Goal: Task Accomplishment & Management: Manage account settings

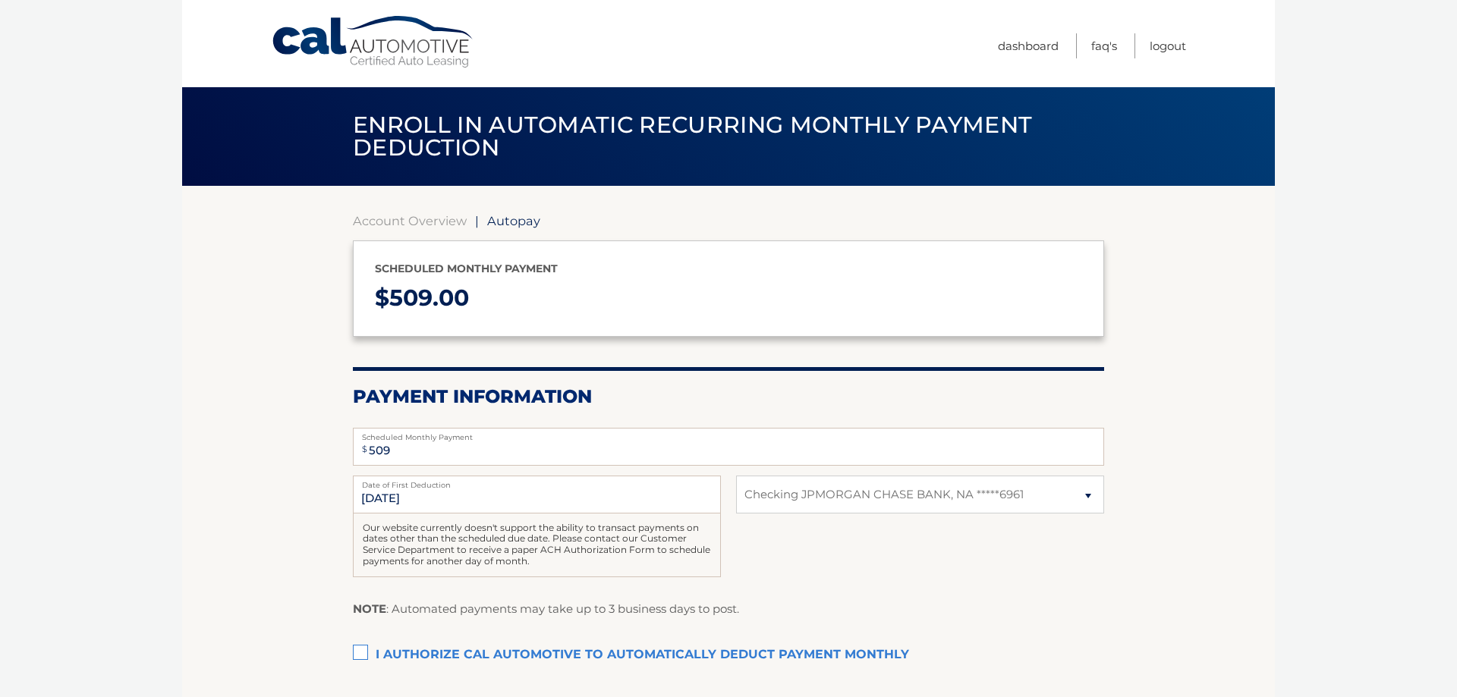
select select "YzUxMTFlN2QtOGY4Yy00YzQyLWEwYWQtMDgzNDRlNDFkZDA5"
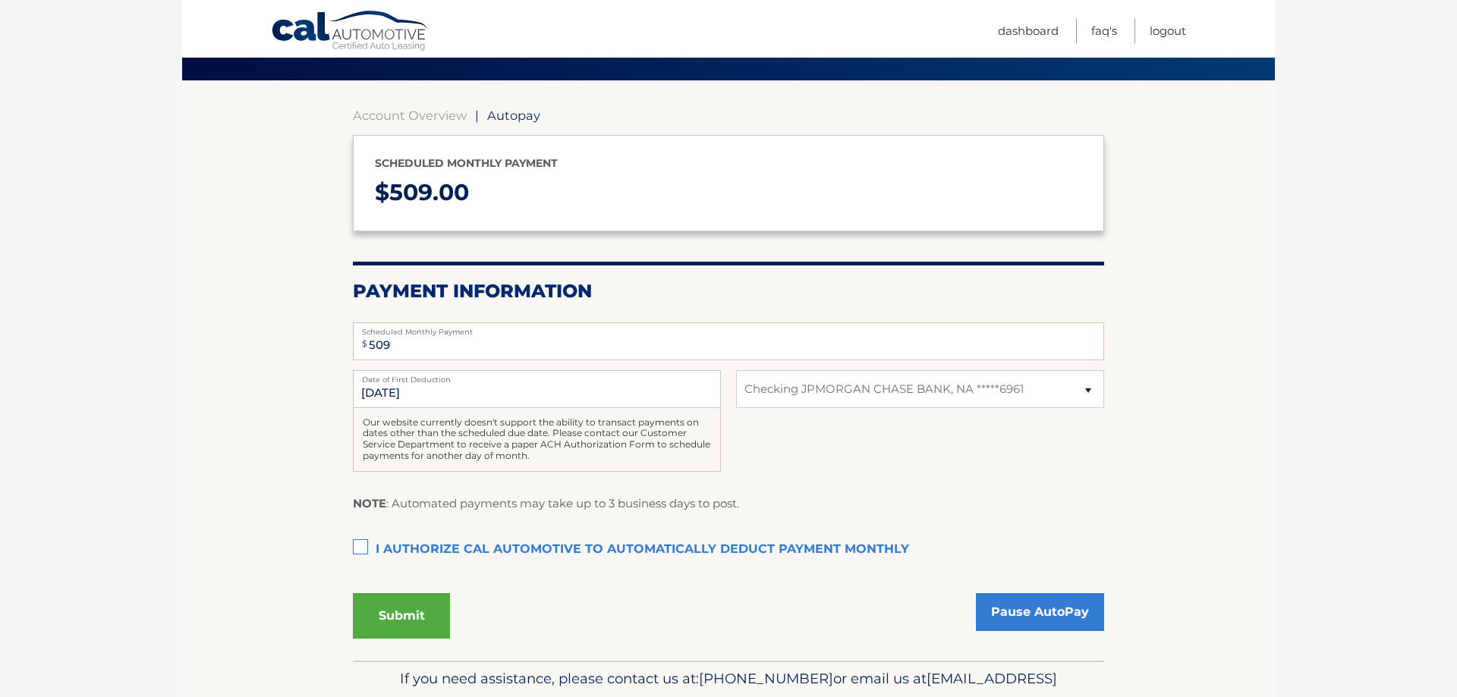
scroll to position [155, 0]
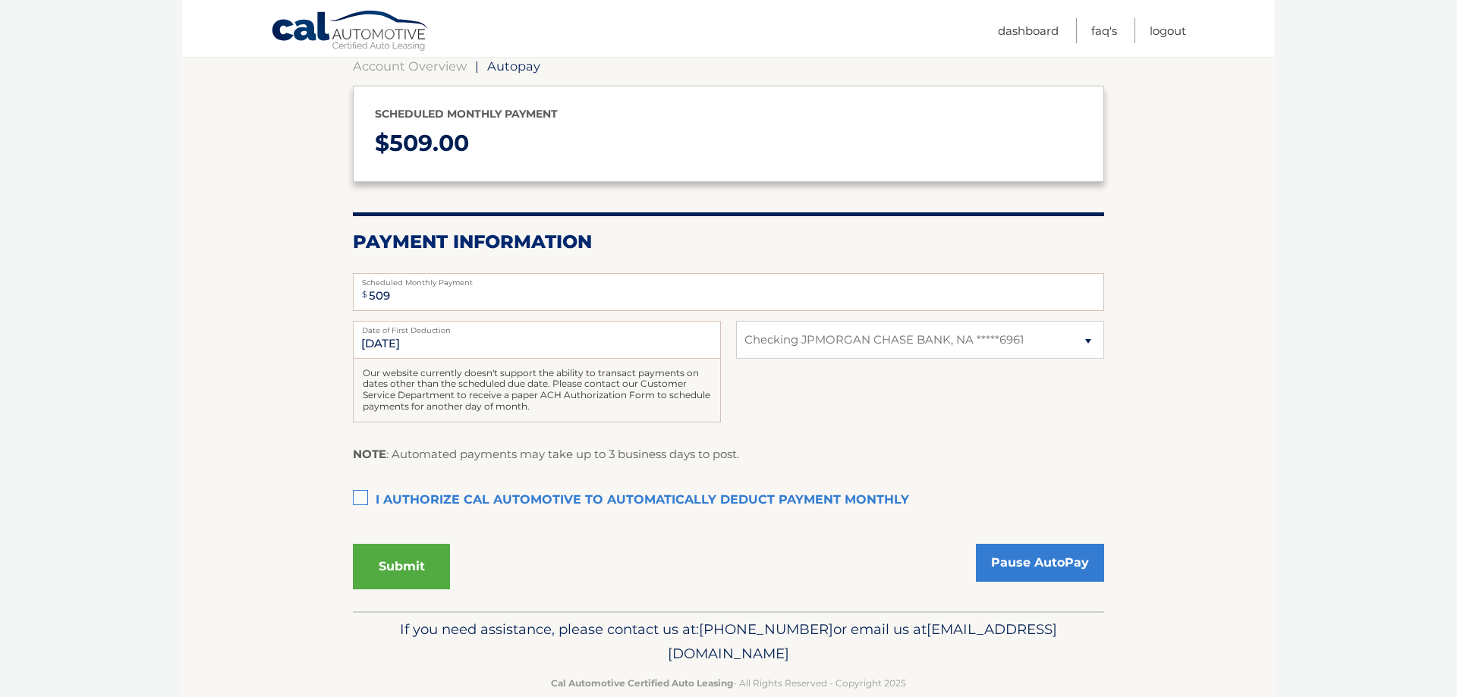
click at [478, 499] on label "I authorize cal automotive to automatically deduct payment monthly This checkbo…" at bounding box center [728, 501] width 751 height 30
click at [0, 0] on input "I authorize cal automotive to automatically deduct payment monthly This checkbo…" at bounding box center [0, 0] width 0 height 0
click at [377, 568] on button "Submit" at bounding box center [401, 567] width 97 height 46
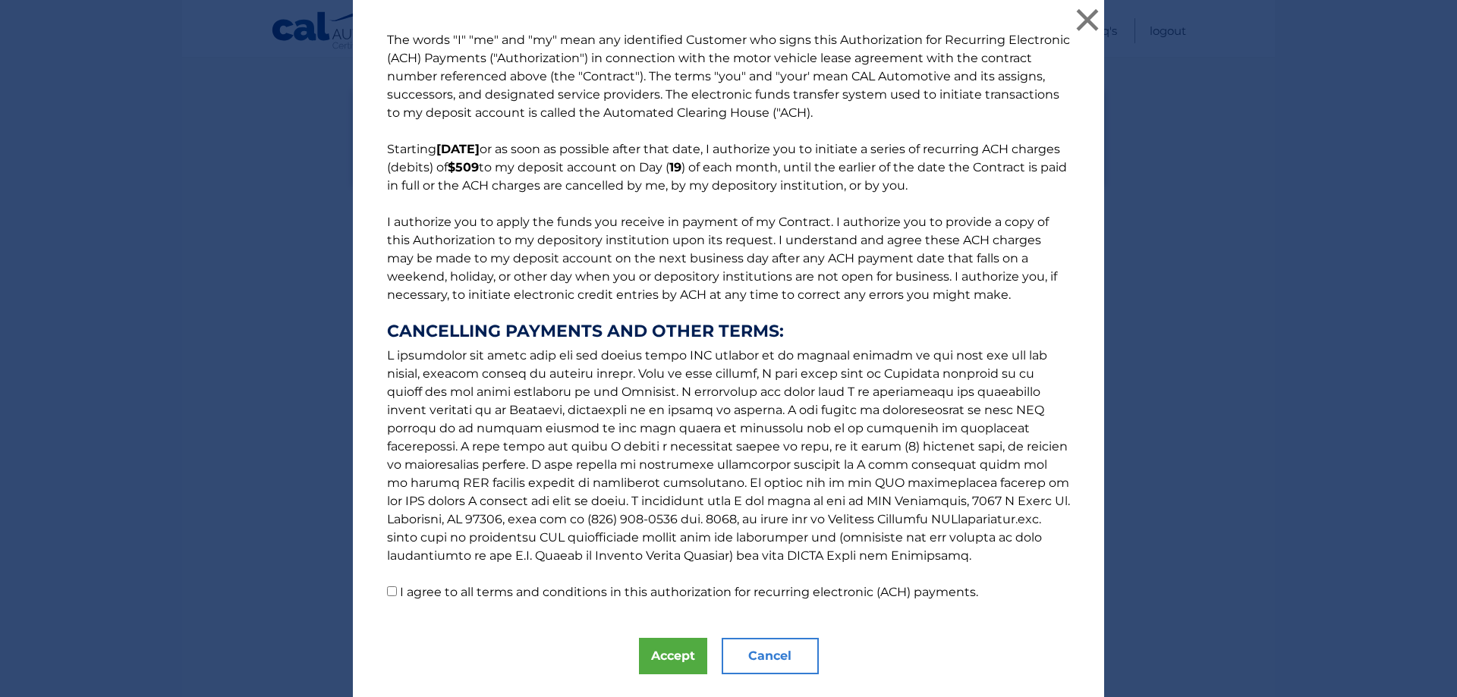
click at [558, 598] on label "I agree to all terms and conditions in this authorization for recurring electro…" at bounding box center [689, 592] width 578 height 14
click at [397, 596] on input "I agree to all terms and conditions in this authorization for recurring electro…" at bounding box center [392, 592] width 10 height 10
checkbox input "true"
click at [641, 649] on button "Accept" at bounding box center [673, 656] width 68 height 36
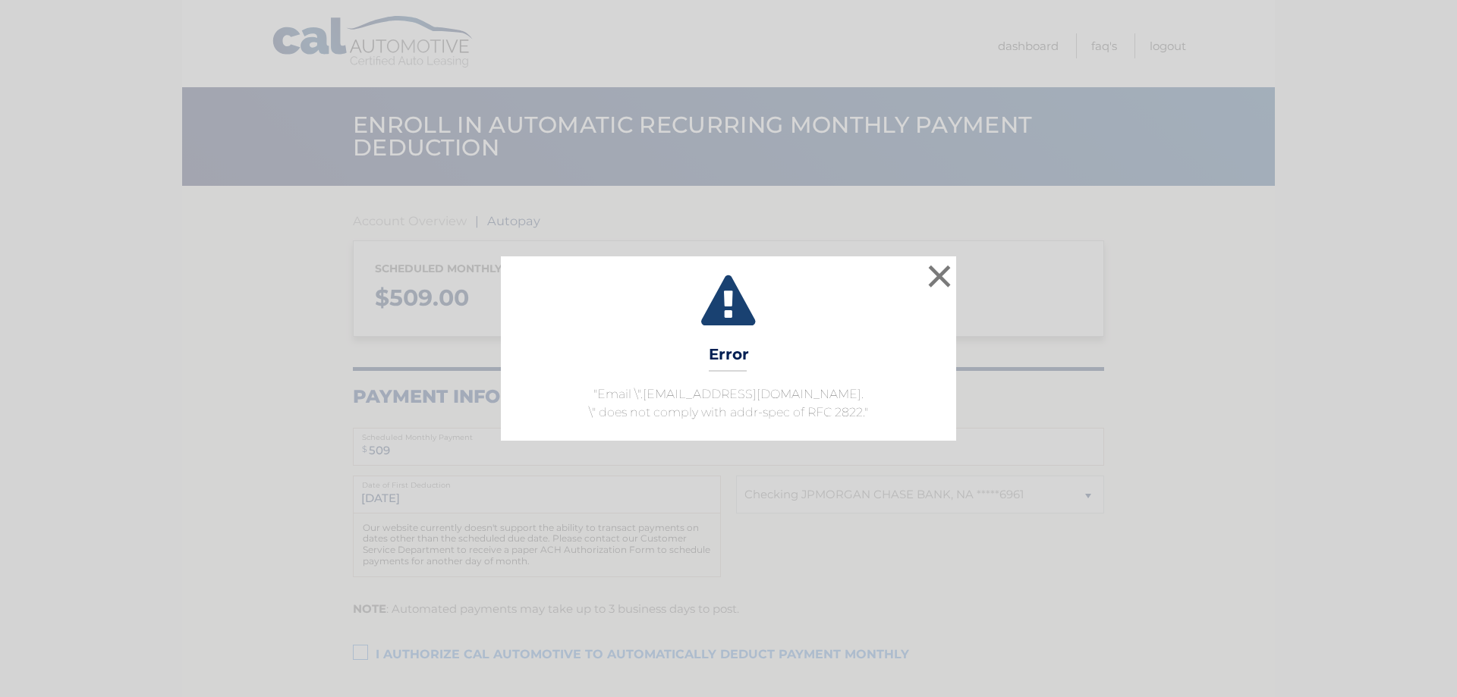
select select "YzUxMTFlN2QtOGY4Yy00YzQyLWEwYWQtMDgzNDRlNDFkZDA5"
click at [936, 278] on button "×" at bounding box center [939, 276] width 30 height 30
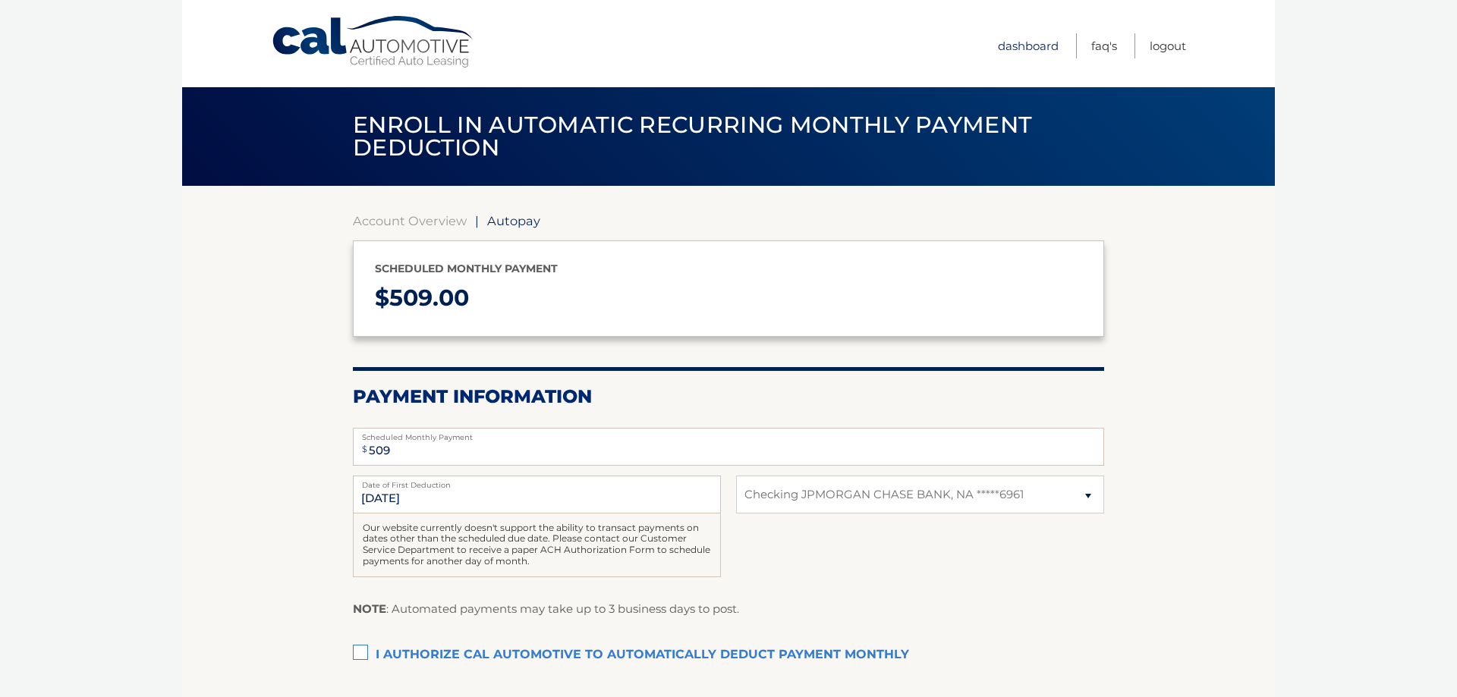
click at [1036, 48] on link "Dashboard" at bounding box center [1028, 45] width 61 height 25
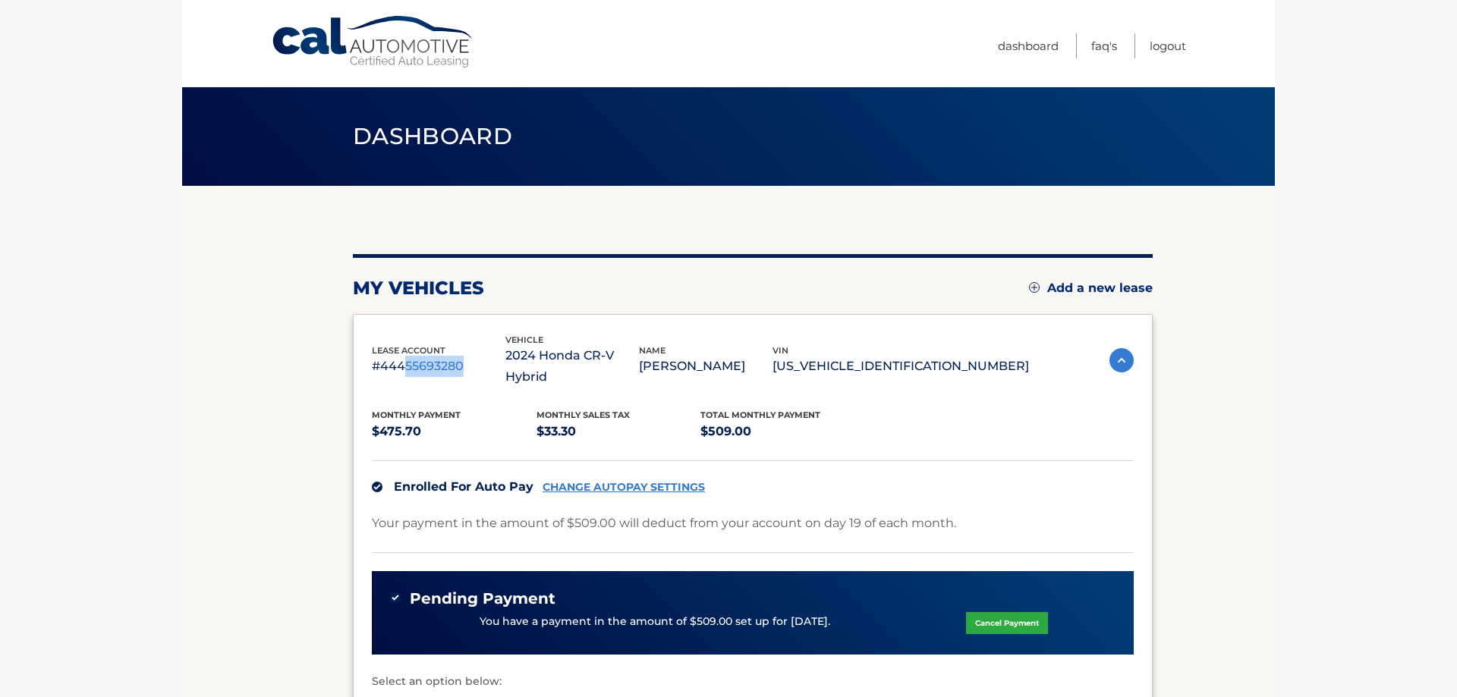
drag, startPoint x: 406, startPoint y: 357, endPoint x: 461, endPoint y: 354, distance: 55.4
click at [461, 356] on p "#44455693280" at bounding box center [439, 366] width 134 height 21
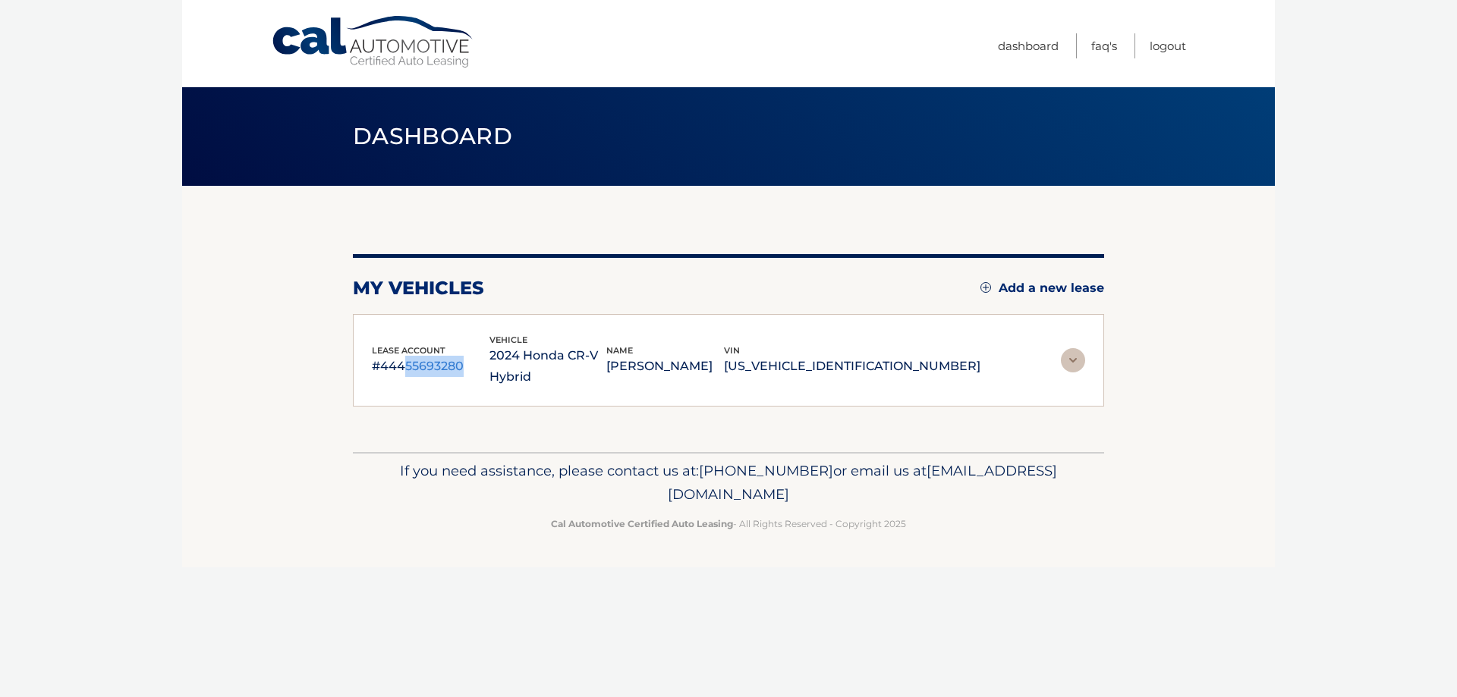
click at [1070, 362] on img at bounding box center [1073, 360] width 24 height 24
